Goal: Transaction & Acquisition: Register for event/course

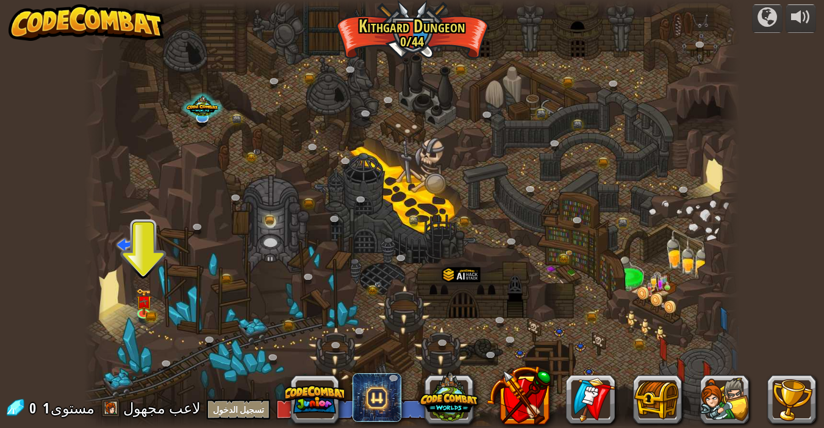
select select "ar"
click at [298, 406] on font "التسجيل" at bounding box center [312, 411] width 29 height 12
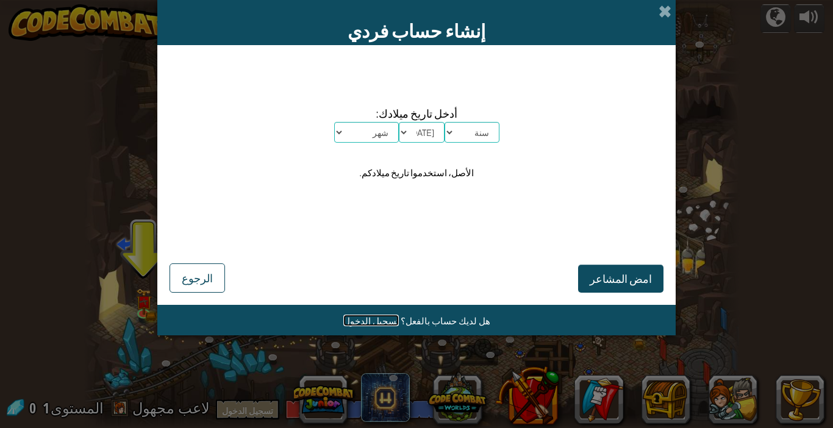
click at [370, 321] on font "تسجيل الدخول" at bounding box center [371, 321] width 56 height 12
